Goal: Register for event/course

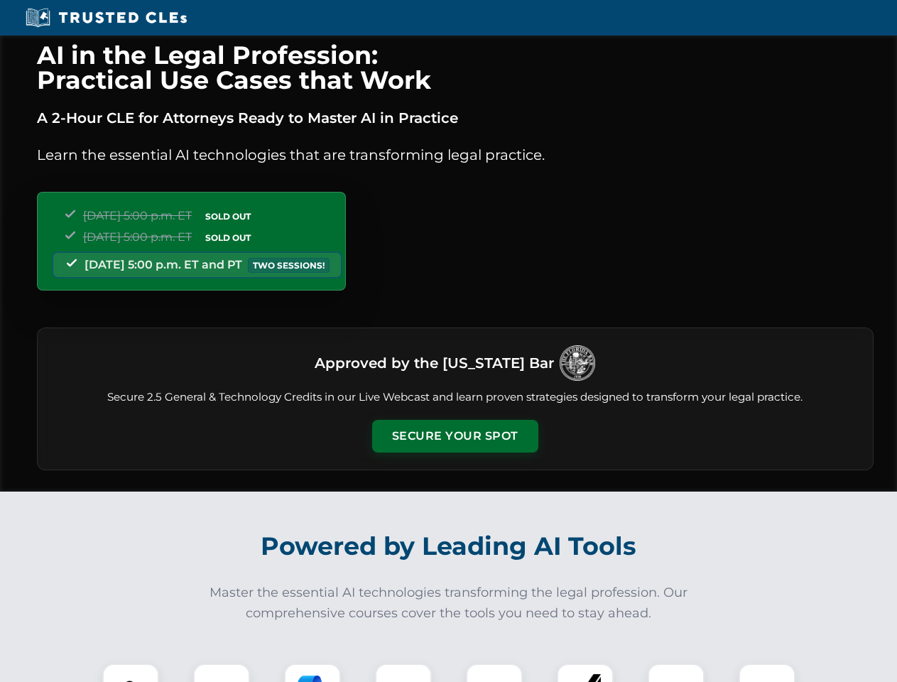
click at [455, 436] on button "Secure Your Spot" at bounding box center [455, 436] width 166 height 33
click at [131, 673] on img at bounding box center [130, 691] width 41 height 41
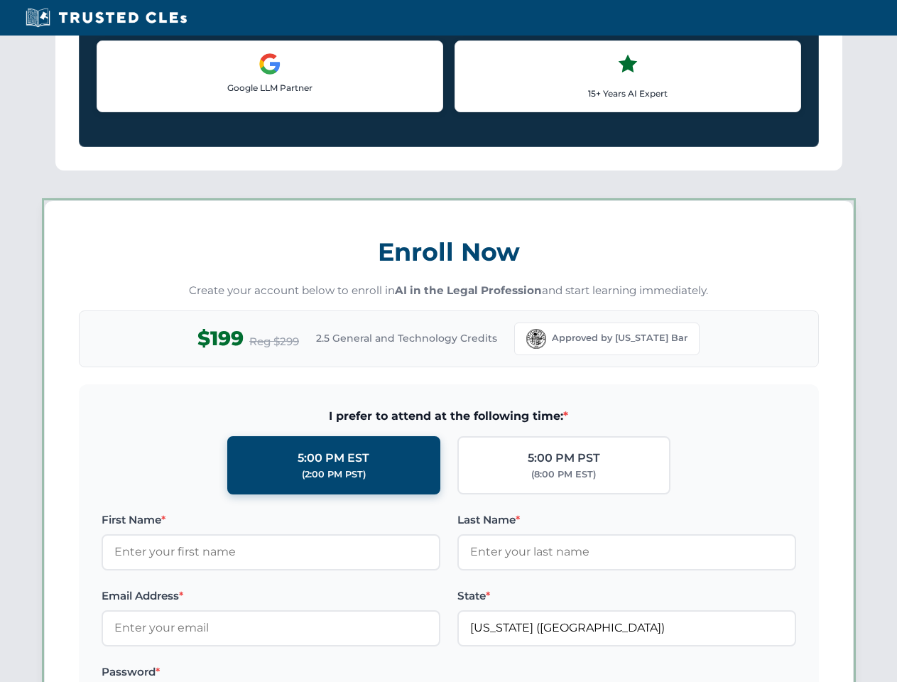
click at [313, 673] on label "Password *" at bounding box center [271, 672] width 339 height 17
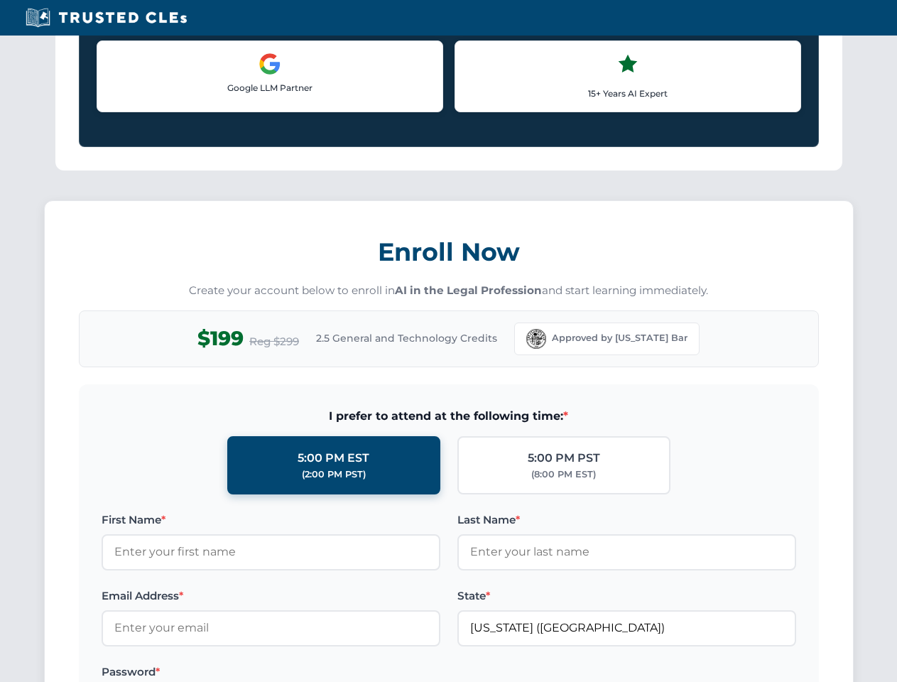
scroll to position [1395, 0]
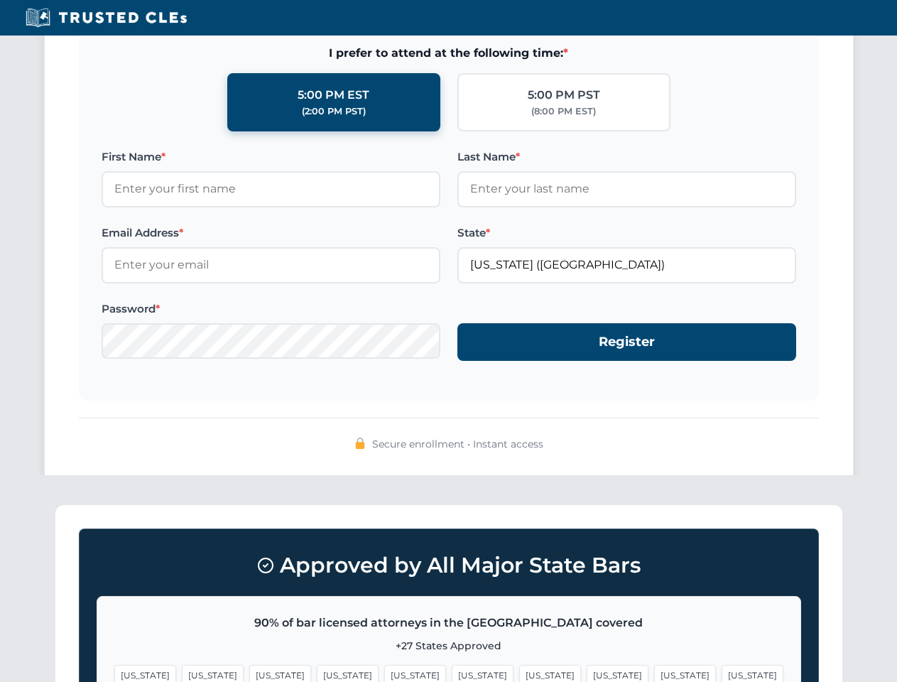
click at [654, 673] on span "[US_STATE]" at bounding box center [685, 675] width 62 height 21
